Goal: Book appointment/travel/reservation

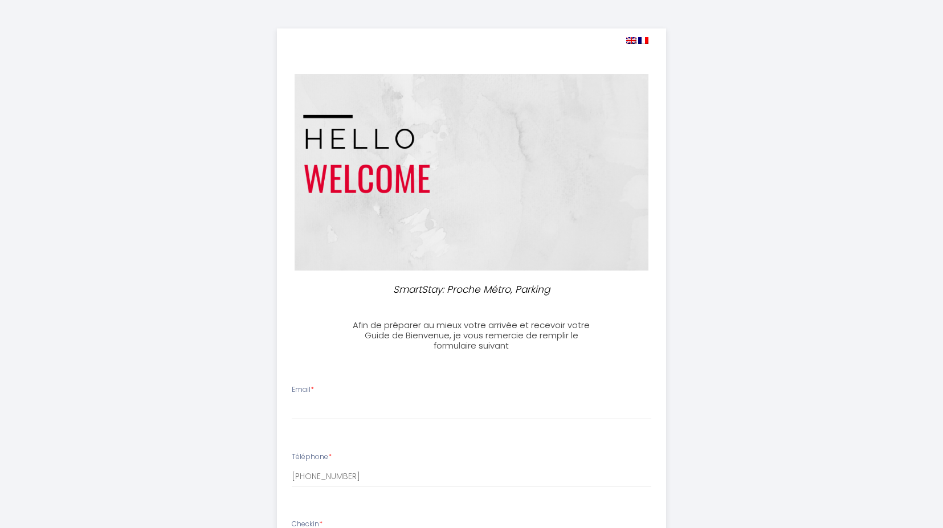
select select
click at [385, 215] on img at bounding box center [472, 172] width 355 height 197
drag, startPoint x: 302, startPoint y: 407, endPoint x: 310, endPoint y: 410, distance: 7.9
paste input "[EMAIL_ADDRESS][DOMAIN_NAME]"
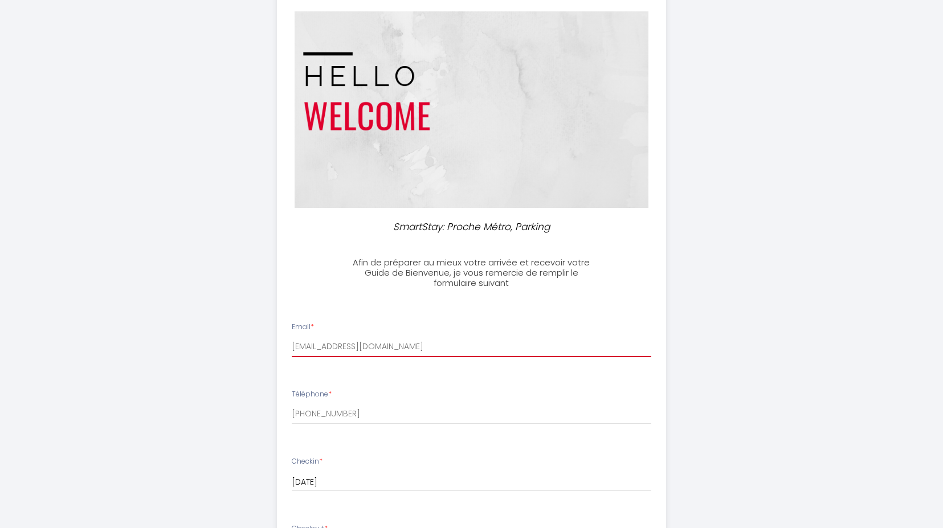
type input "aze148@gmail.com"
click at [228, 385] on div "SmartStay: Proche Métro, Parking Afin de préparer au mieux votre arrivée et rec…" at bounding box center [472, 480] width 584 height 1086
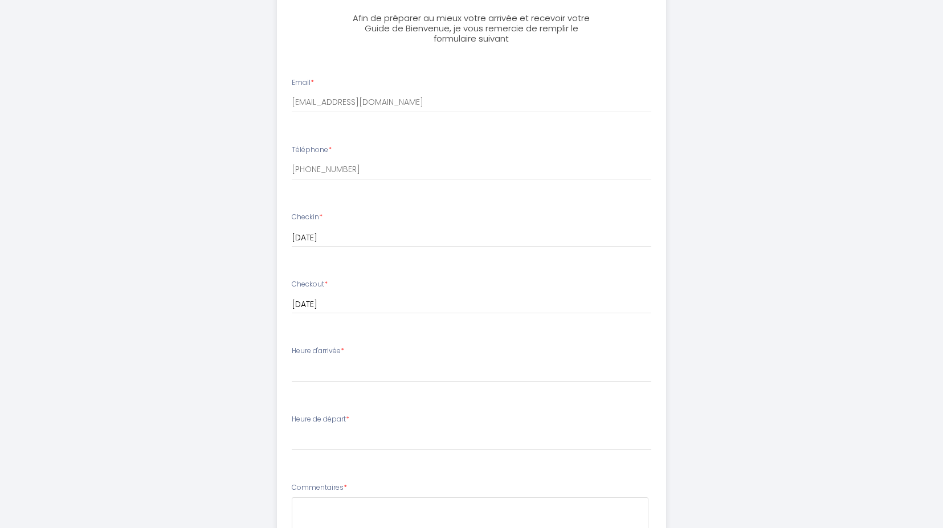
scroll to position [325, 0]
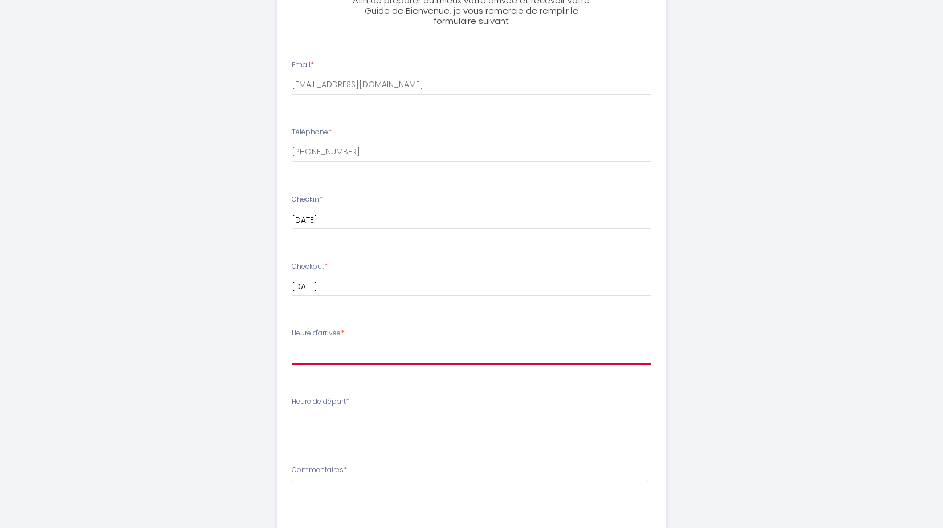
select select "19:00"
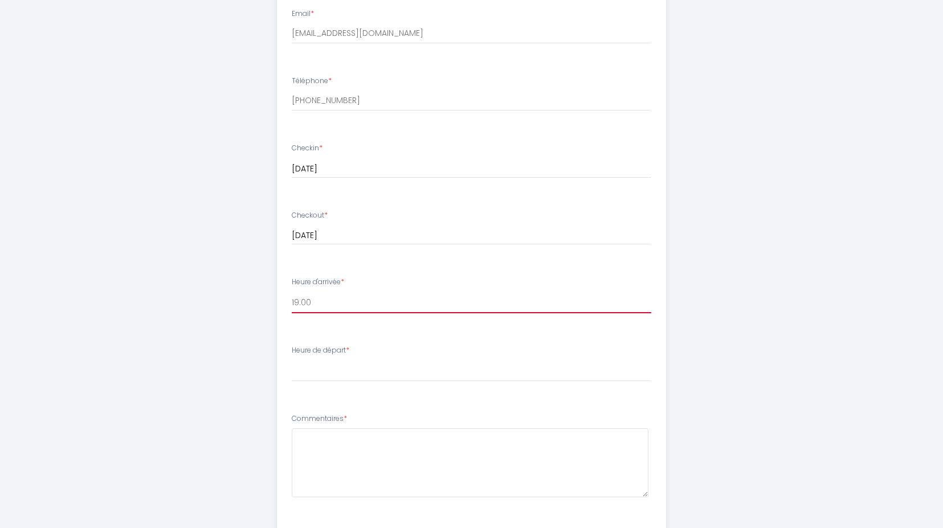
scroll to position [392, 0]
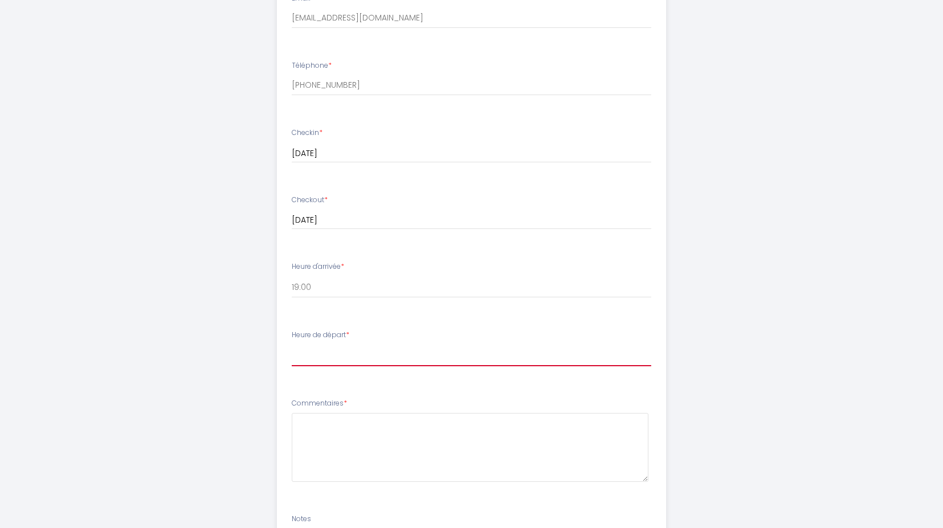
select select "10:00"
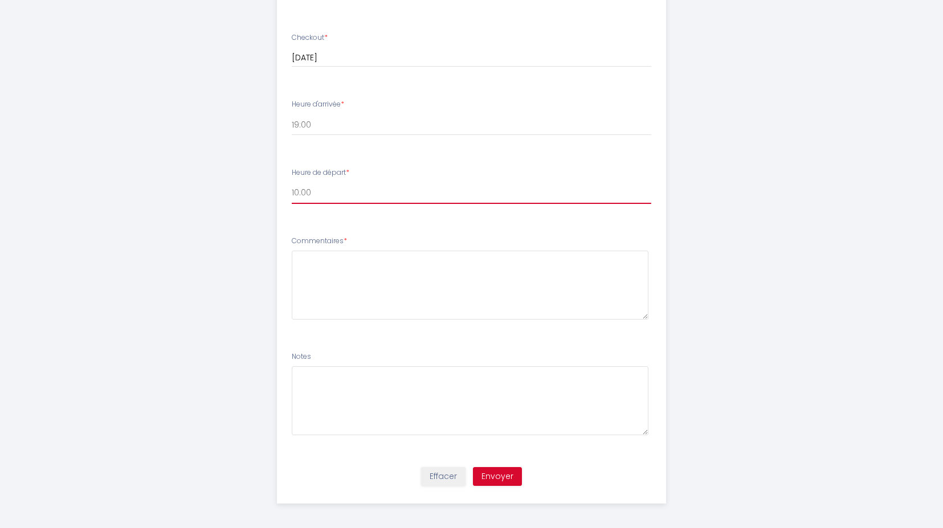
scroll to position [553, 0]
click at [426, 291] on textarea at bounding box center [470, 285] width 357 height 69
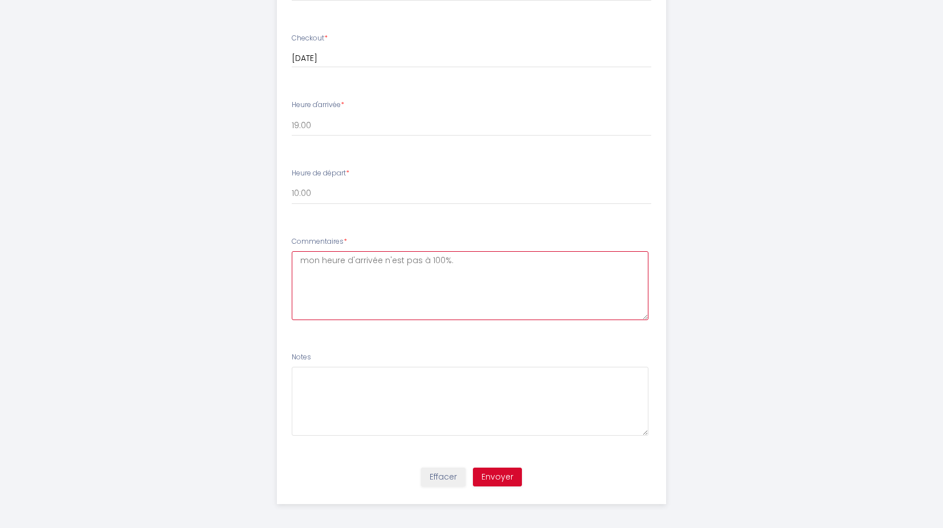
type textarea "mon heure d'arrivée n'est pas à 100%."
click at [500, 471] on button "Envoyer" at bounding box center [497, 477] width 49 height 19
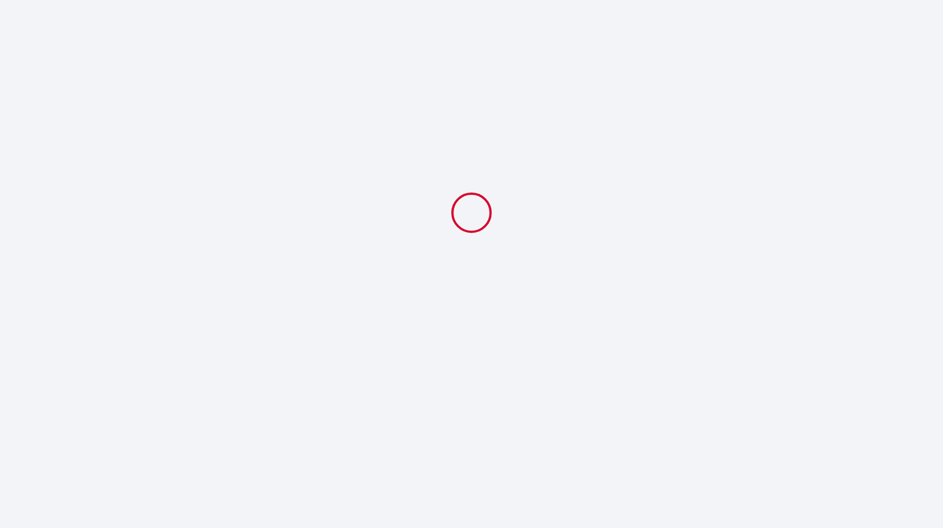
select select "19:00"
select select "10:00"
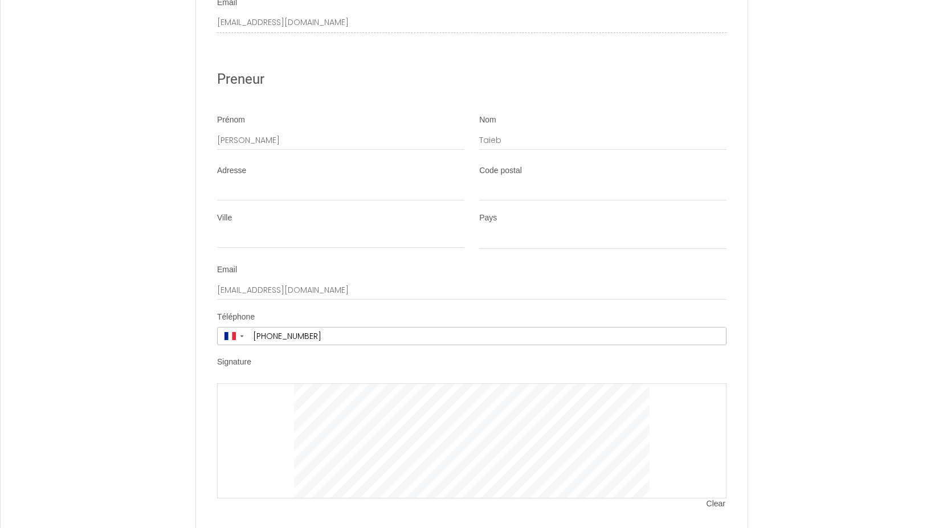
scroll to position [2738, 0]
drag, startPoint x: 711, startPoint y: 440, endPoint x: 659, endPoint y: 433, distance: 52.4
click at [710, 499] on span "Clear" at bounding box center [717, 504] width 20 height 11
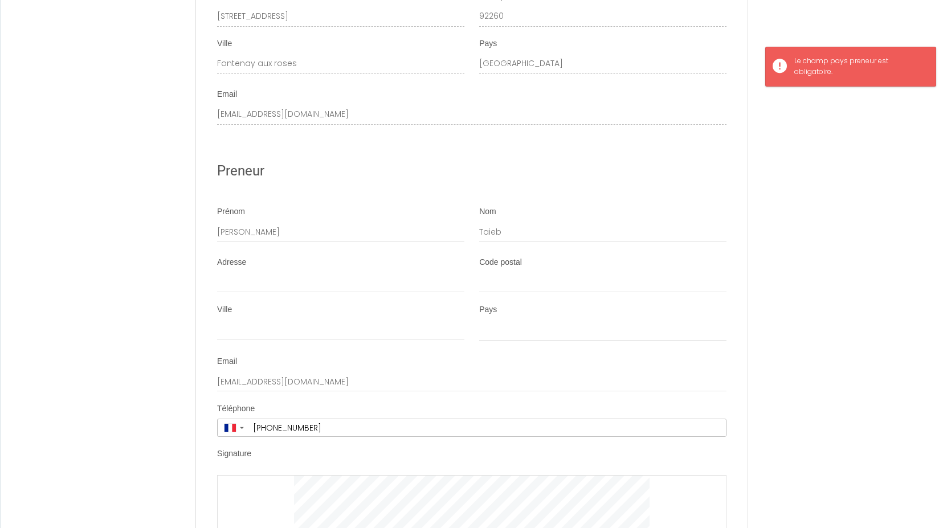
scroll to position [2640, 0]
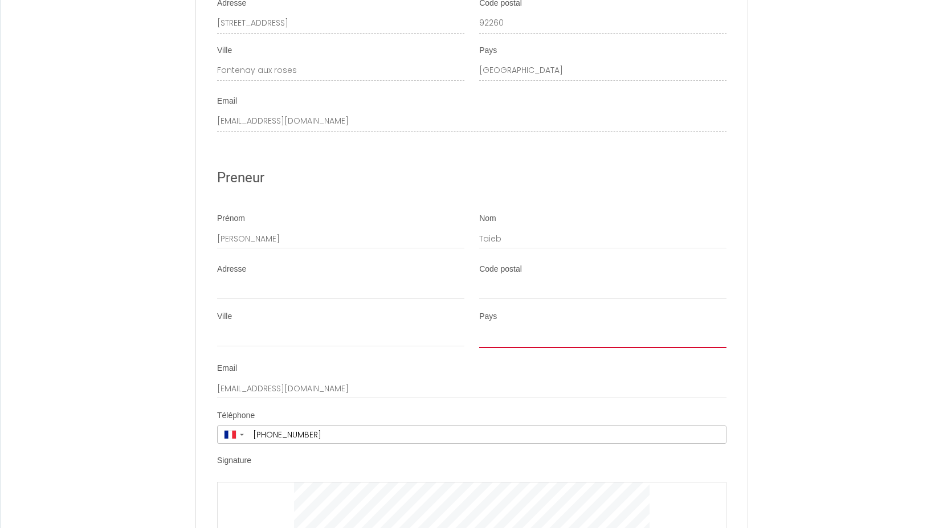
select select "FR"
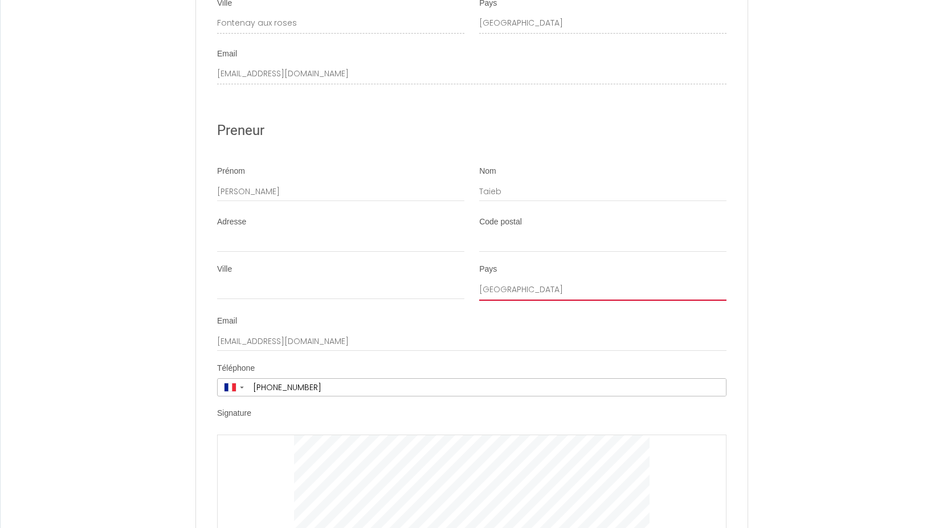
scroll to position [2710, 0]
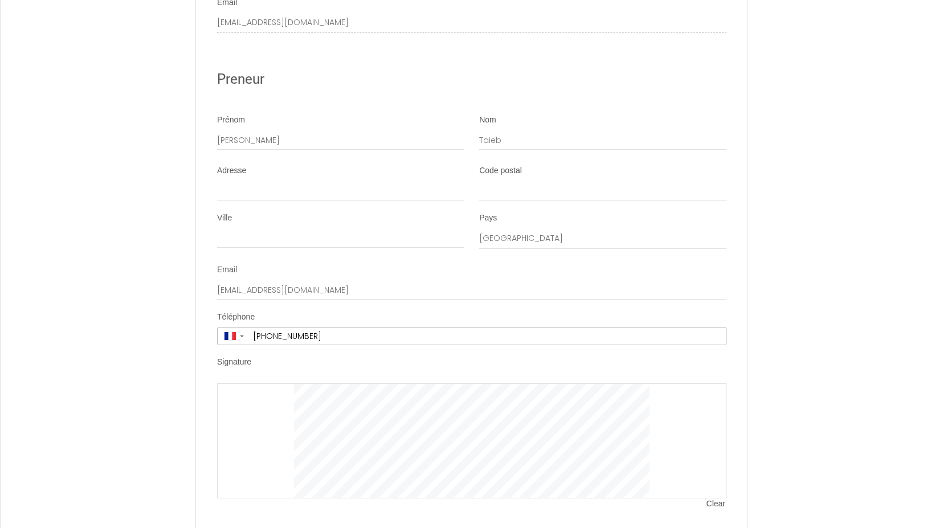
scroll to position [2738, 0]
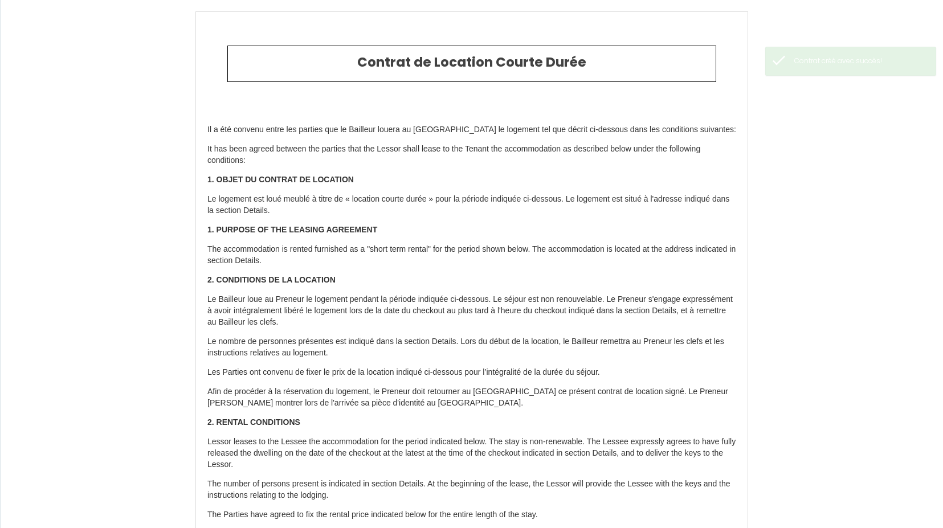
type input "75"
type input "313"
